Goal: Task Accomplishment & Management: Use online tool/utility

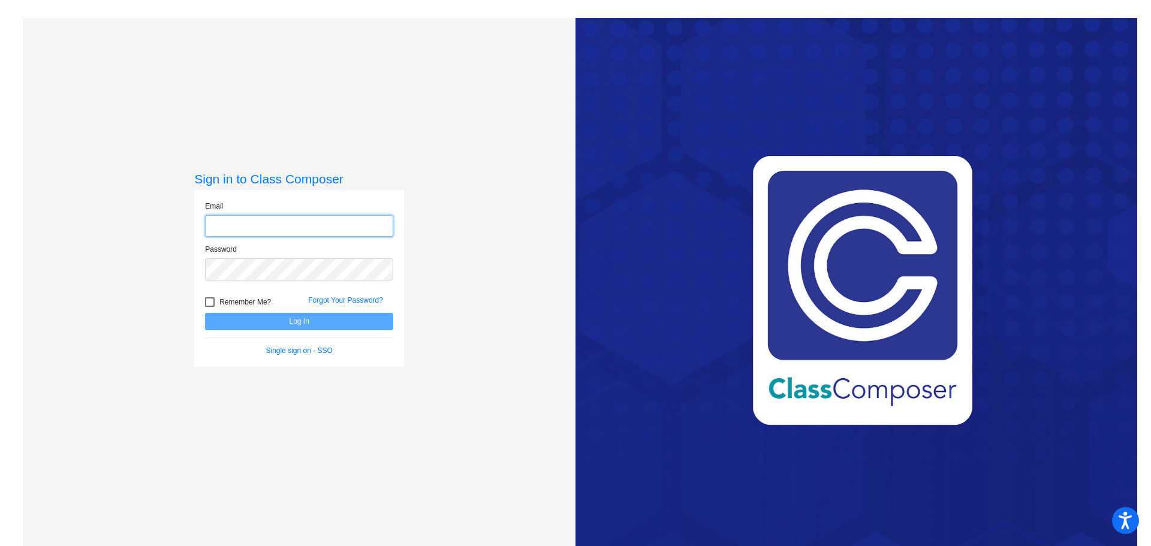
type input "[EMAIL_ADDRESS][DOMAIN_NAME]"
click at [295, 323] on button "Log In" at bounding box center [299, 321] width 188 height 17
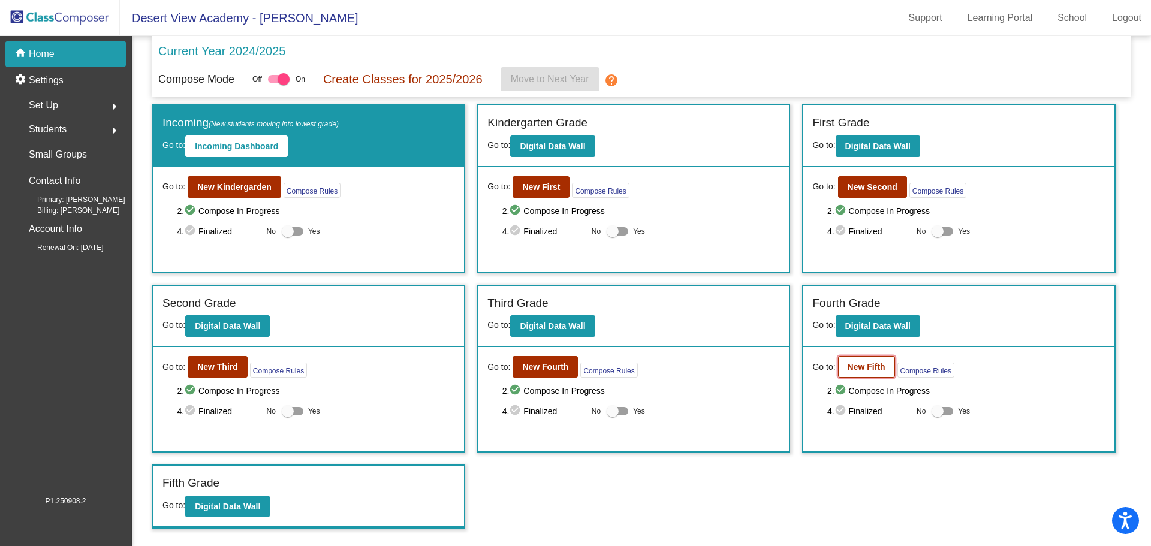
click at [863, 374] on button "New Fifth" at bounding box center [866, 367] width 57 height 22
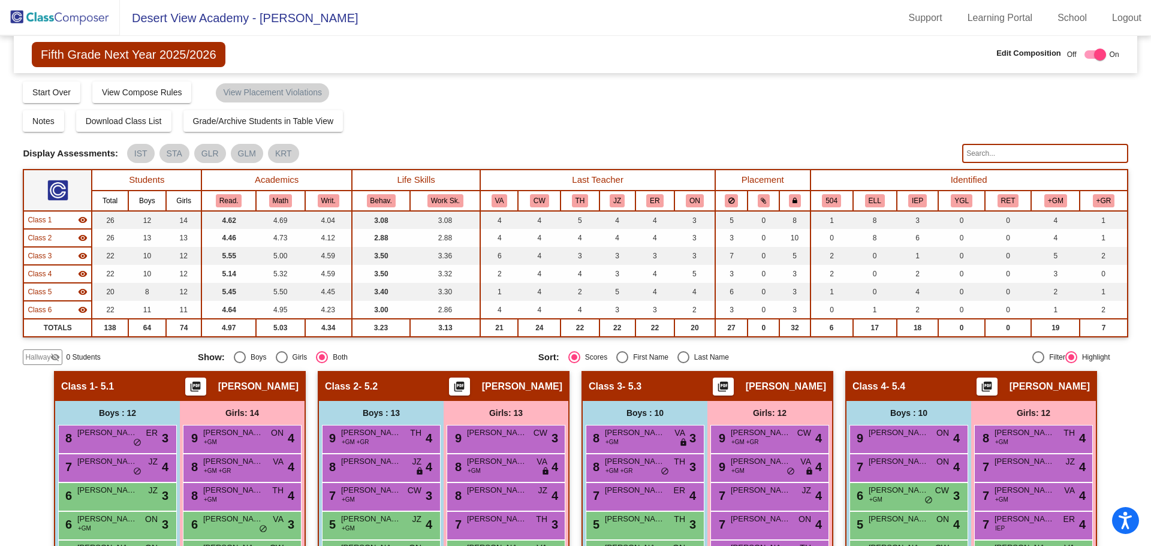
click at [88, 58] on span "Fifth Grade Next Year 2025/2026" at bounding box center [128, 54] width 193 height 25
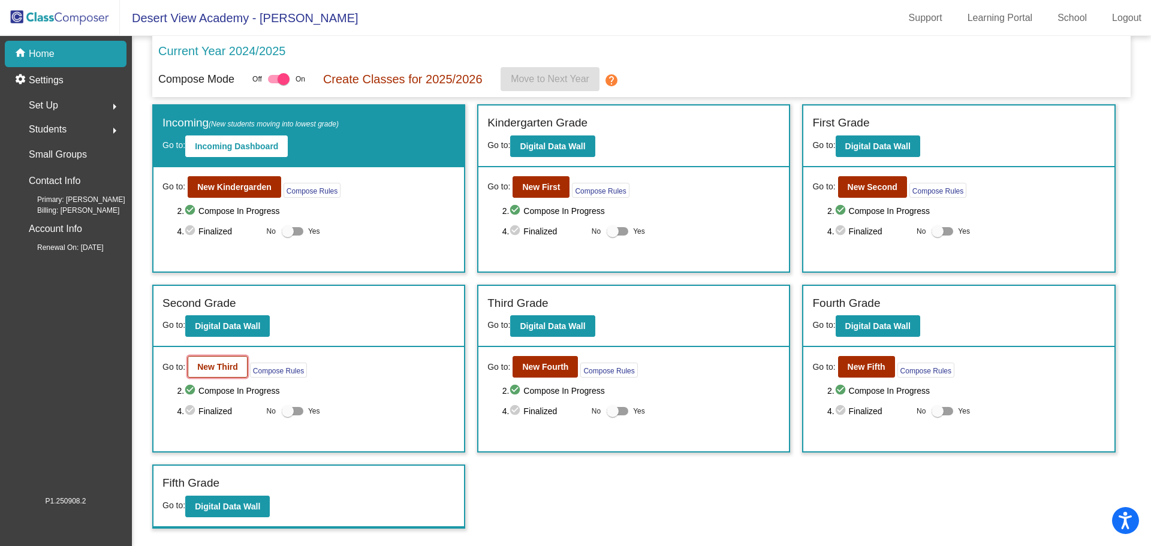
click at [218, 366] on b "New Third" at bounding box center [217, 367] width 41 height 10
click at [860, 368] on b "New Fifth" at bounding box center [867, 367] width 38 height 10
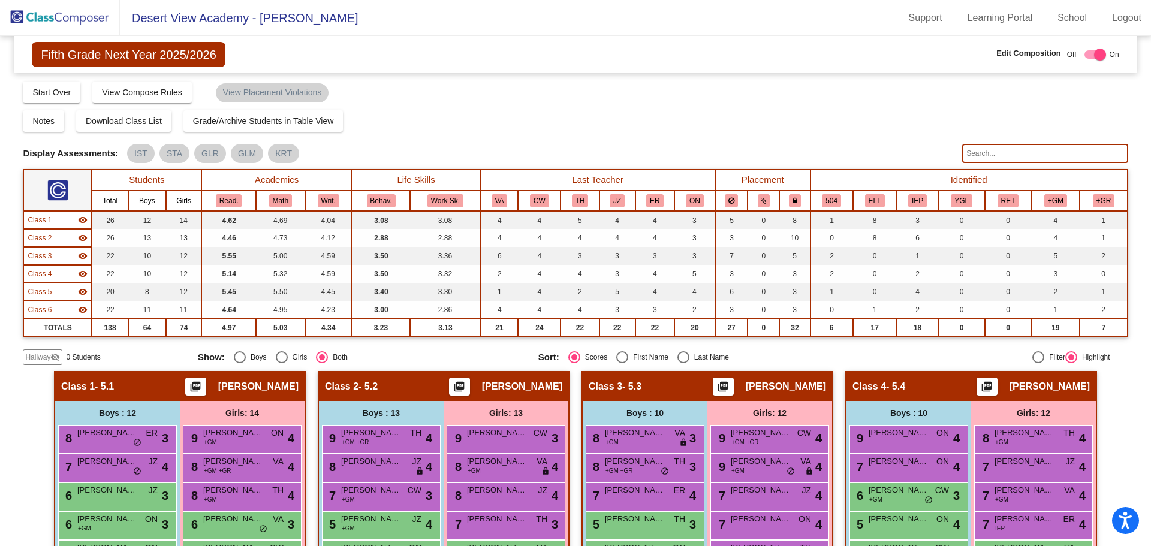
click at [71, 26] on img at bounding box center [60, 17] width 120 height 35
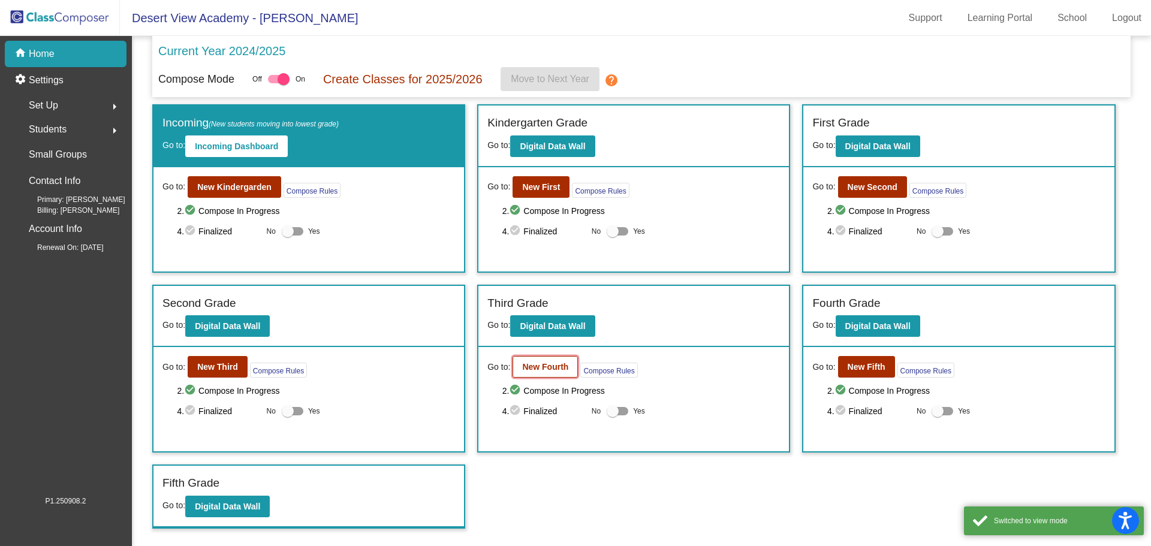
click at [543, 371] on b "New Fourth" at bounding box center [545, 367] width 46 height 10
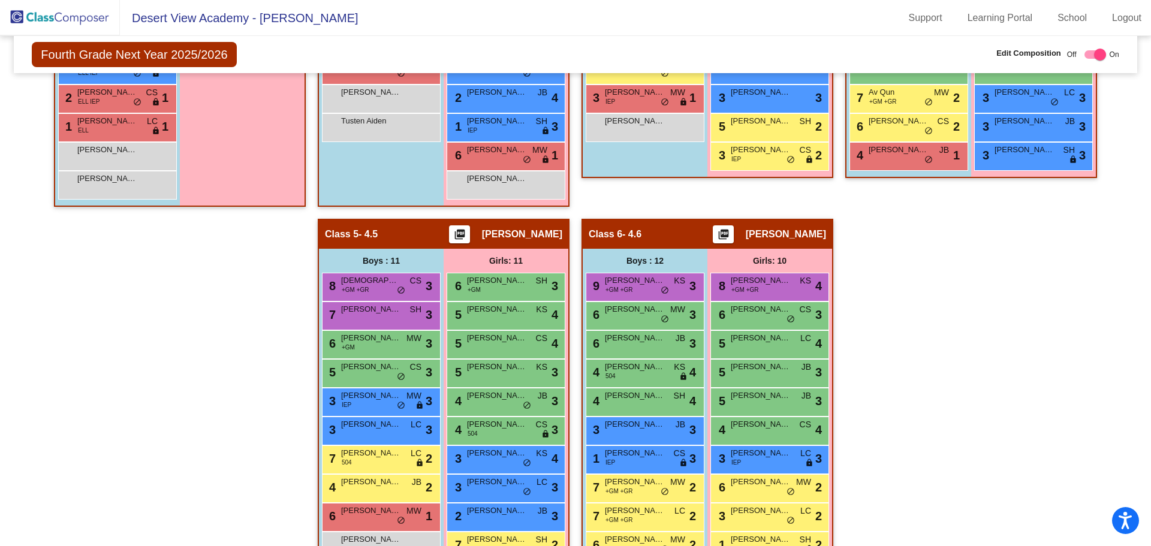
scroll to position [691, 0]
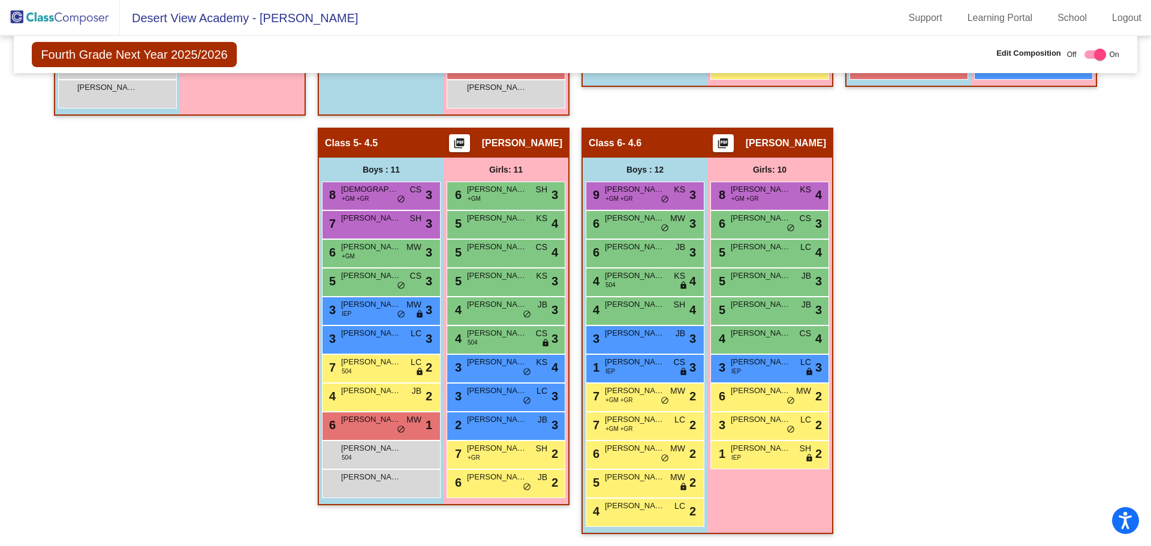
click at [74, 18] on img at bounding box center [60, 17] width 120 height 35
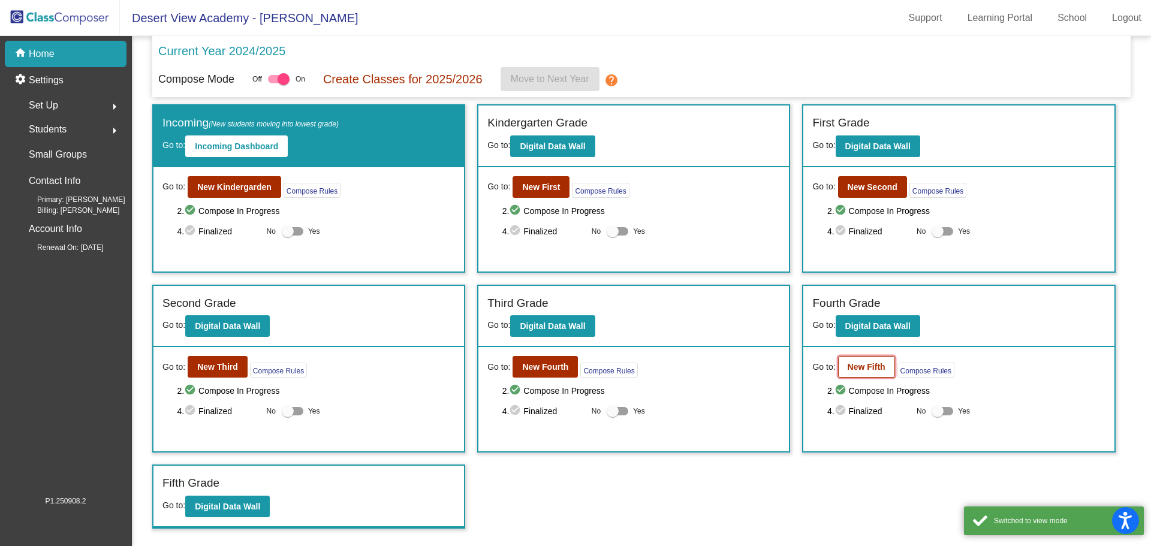
click at [854, 362] on button "New Fifth" at bounding box center [866, 367] width 57 height 22
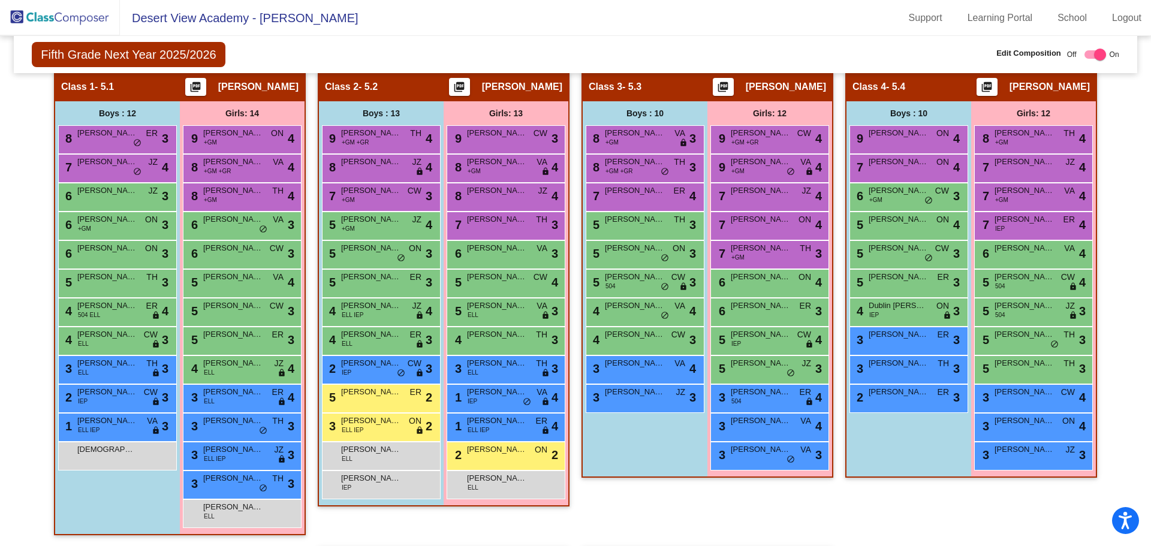
scroll to position [360, 0]
